Goal: Information Seeking & Learning: Learn about a topic

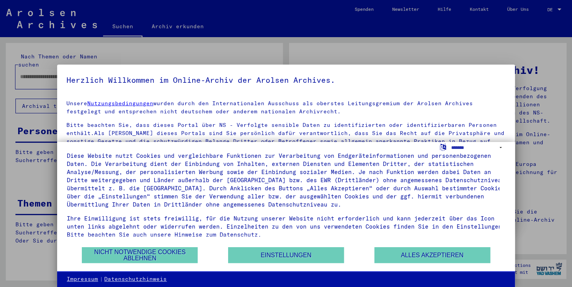
scroll to position [19, 0]
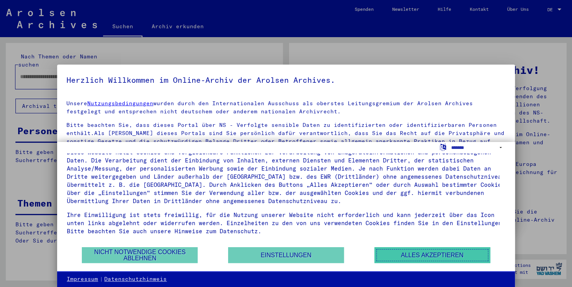
click at [453, 251] on button "Alles akzeptieren" at bounding box center [433, 255] width 116 height 16
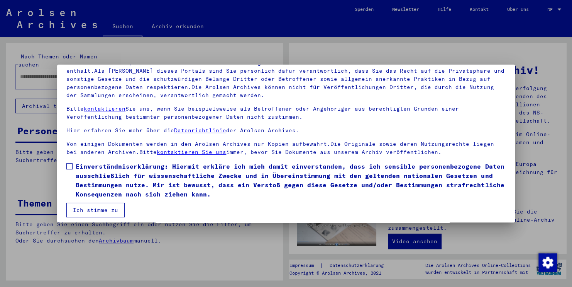
scroll to position [66, 0]
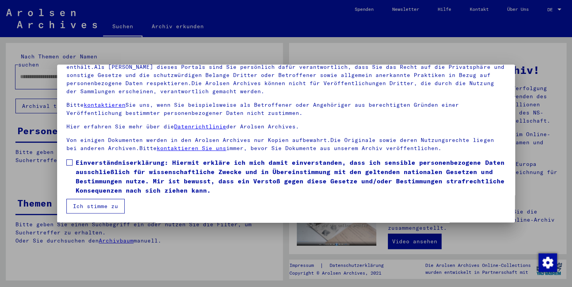
click at [102, 205] on button "Ich stimme zu" at bounding box center [95, 206] width 58 height 15
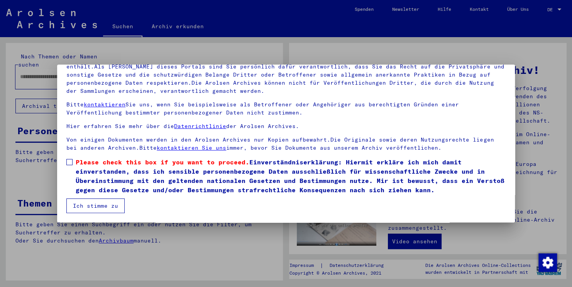
click at [102, 207] on button "Ich stimme zu" at bounding box center [95, 205] width 58 height 15
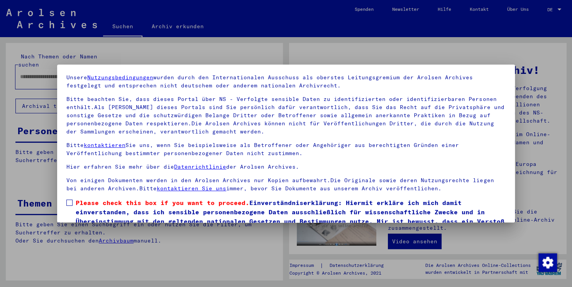
scroll to position [66, 0]
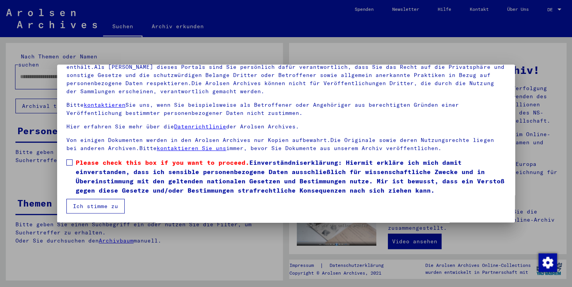
click at [415, 243] on div at bounding box center [286, 143] width 572 height 287
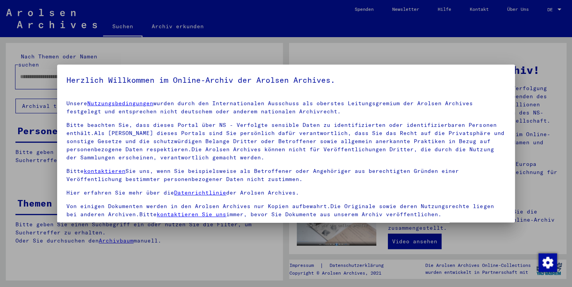
click at [415, 243] on div at bounding box center [286, 143] width 572 height 287
drag, startPoint x: 118, startPoint y: 78, endPoint x: 131, endPoint y: 80, distance: 13.6
click at [131, 80] on h5 "Herzlich Willkommen im Online-Archiv der Arolsen Archives." at bounding box center [286, 80] width 440 height 12
drag, startPoint x: 411, startPoint y: 168, endPoint x: 404, endPoint y: 161, distance: 9.0
click at [404, 161] on div "Unsere Nutzungsbedingungen wurden durch den Internationalen Ausschuss als obers…" at bounding box center [286, 158] width 440 height 119
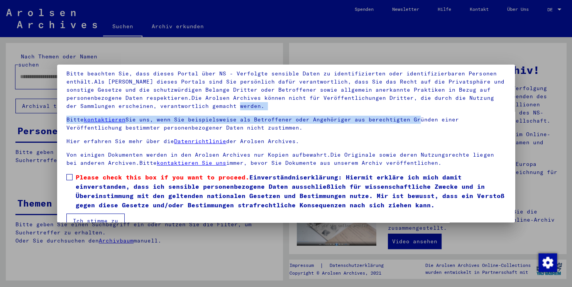
scroll to position [66, 0]
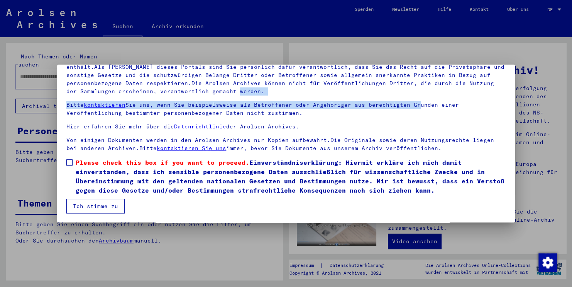
click at [93, 206] on button "Ich stimme zu" at bounding box center [95, 206] width 58 height 15
click at [98, 206] on button "Ich stimme zu" at bounding box center [95, 205] width 58 height 15
click at [98, 205] on button "Ich stimme zu" at bounding box center [95, 205] width 58 height 15
click at [102, 208] on button "Ich stimme zu" at bounding box center [95, 205] width 58 height 15
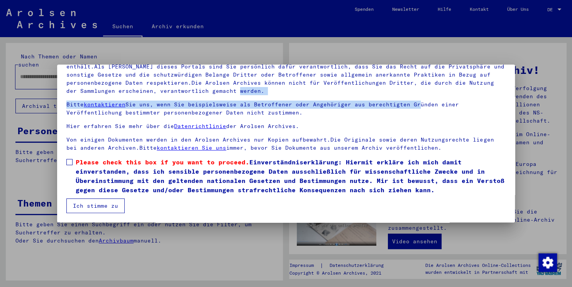
click at [102, 207] on button "Ich stimme zu" at bounding box center [95, 205] width 58 height 15
click at [102, 209] on button "Ich stimme zu" at bounding box center [95, 205] width 58 height 15
click at [103, 211] on button "Ich stimme zu" at bounding box center [95, 205] width 58 height 15
click at [359, 161] on span "Please check this box if you want to proceed. Einverständniserklärung: Hiermit …" at bounding box center [291, 175] width 430 height 37
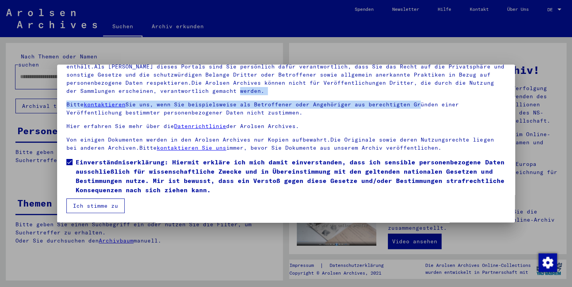
click at [360, 169] on span "Einverständniserklärung: Hiermit erkläre ich mich damit einverstanden, dass ich…" at bounding box center [291, 175] width 430 height 37
click at [97, 206] on button "Ich stimme zu" at bounding box center [95, 205] width 58 height 15
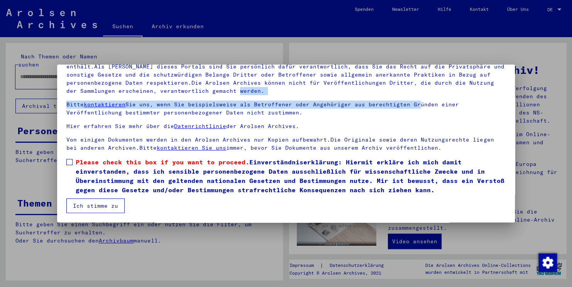
click at [102, 206] on button "Ich stimme zu" at bounding box center [95, 205] width 58 height 15
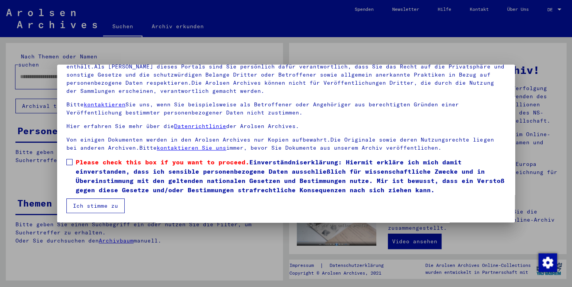
drag, startPoint x: 418, startPoint y: 239, endPoint x: 418, endPoint y: 234, distance: 5.0
click at [418, 239] on div at bounding box center [286, 143] width 572 height 287
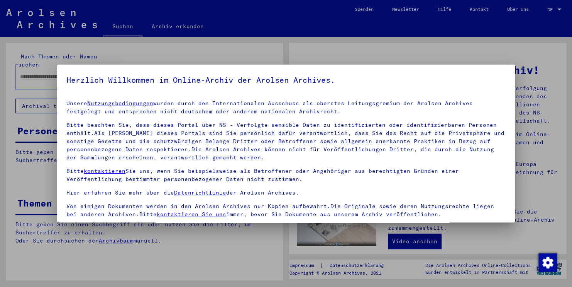
click at [339, 234] on div at bounding box center [286, 143] width 572 height 287
click at [42, 122] on div at bounding box center [286, 143] width 572 height 287
click at [32, 151] on div at bounding box center [286, 143] width 572 height 287
click at [173, 27] on div at bounding box center [286, 143] width 572 height 287
drag, startPoint x: 254, startPoint y: 61, endPoint x: 115, endPoint y: 60, distance: 139.0
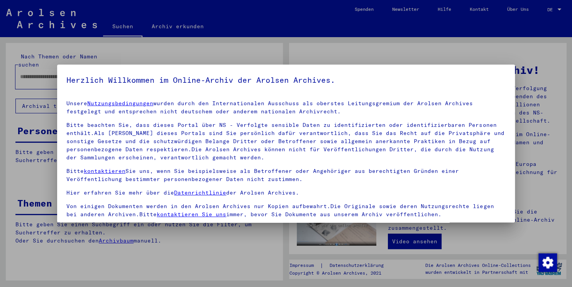
click at [248, 61] on div at bounding box center [286, 143] width 572 height 287
click at [117, 27] on div at bounding box center [286, 143] width 572 height 287
drag, startPoint x: 77, startPoint y: 24, endPoint x: 128, endPoint y: 25, distance: 51.0
click at [79, 25] on div at bounding box center [286, 143] width 572 height 287
drag, startPoint x: 507, startPoint y: 75, endPoint x: 416, endPoint y: 160, distance: 124.3
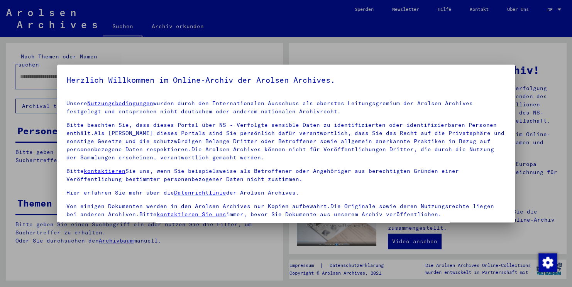
click at [416, 160] on mat-dialog-container "Herzlich Willkommen im Online-Archiv der Arolsen Archives. Unsere Nutzungsbedin…" at bounding box center [286, 143] width 458 height 158
drag, startPoint x: 416, startPoint y: 160, endPoint x: 395, endPoint y: 175, distance: 26.3
click at [395, 175] on div "Unsere Nutzungsbedingungen wurden durch den Internationalen Ausschuss als obers…" at bounding box center [286, 158] width 440 height 119
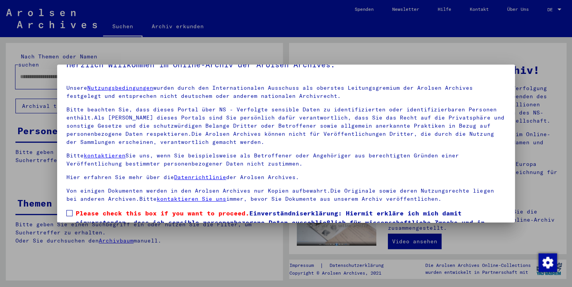
scroll to position [51, 0]
